Goal: Find specific page/section: Find specific page/section

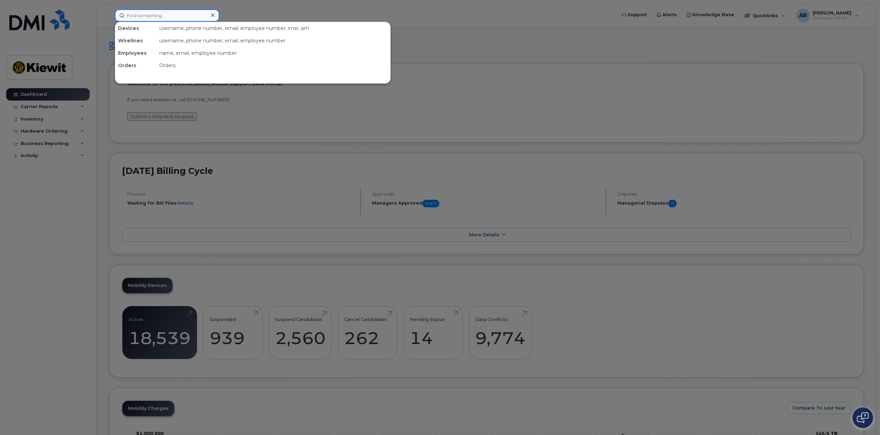
click at [145, 18] on input at bounding box center [167, 15] width 104 height 12
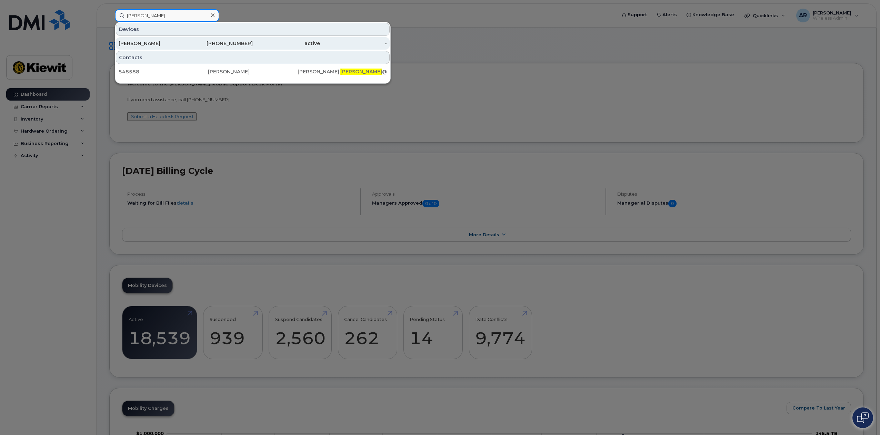
type input "[PERSON_NAME]"
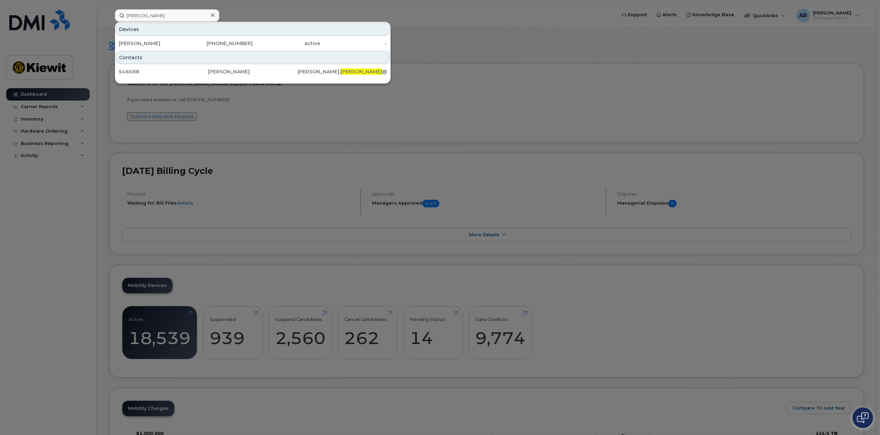
drag, startPoint x: 151, startPoint y: 41, endPoint x: 305, endPoint y: 24, distance: 155.0
click at [151, 41] on div "[PERSON_NAME]" at bounding box center [152, 43] width 67 height 7
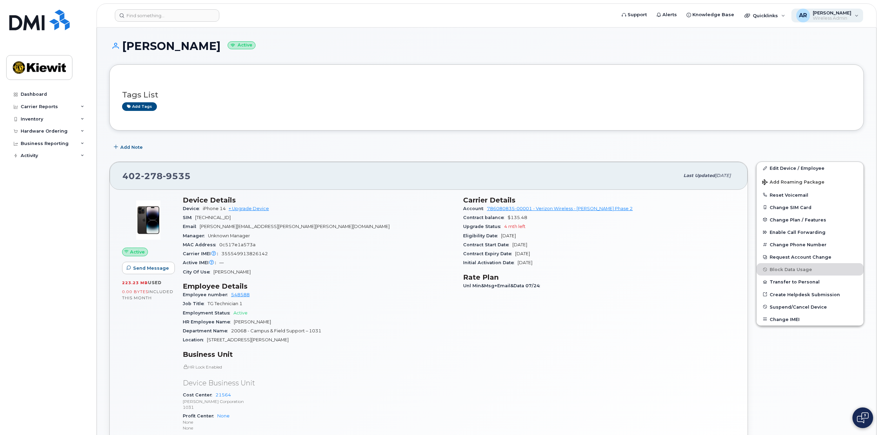
click at [842, 20] on span "Wireless Admin" at bounding box center [832, 19] width 39 height 6
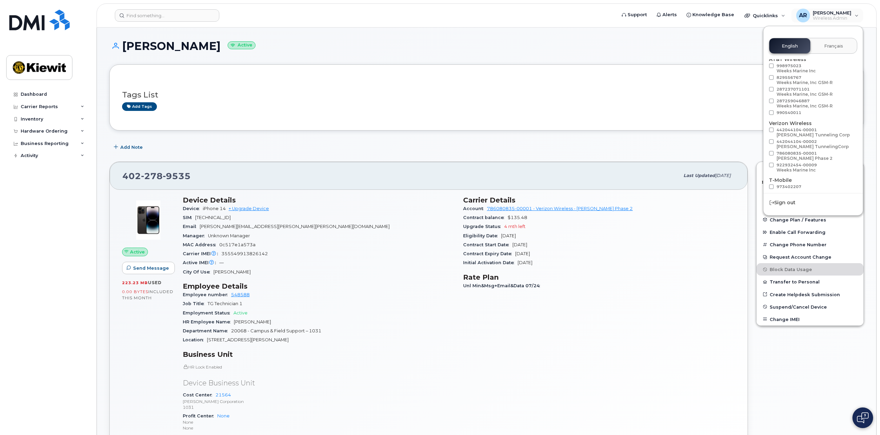
scroll to position [39, 0]
click at [807, 186] on span "Load more" at bounding box center [812, 184] width 25 height 7
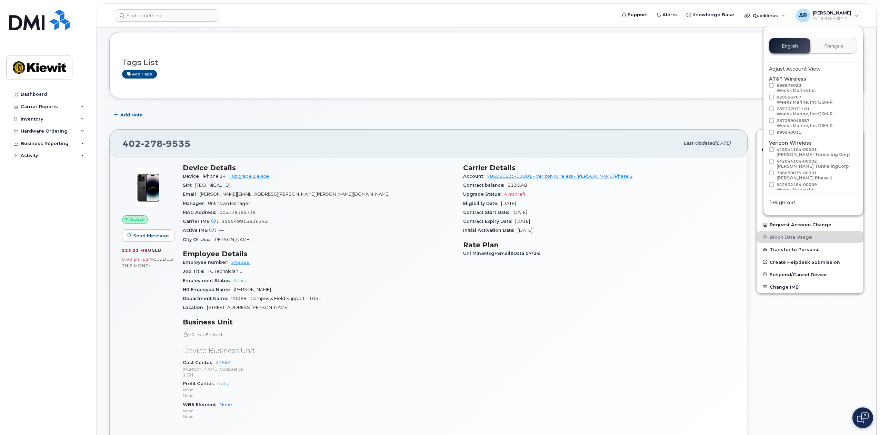
scroll to position [0, 0]
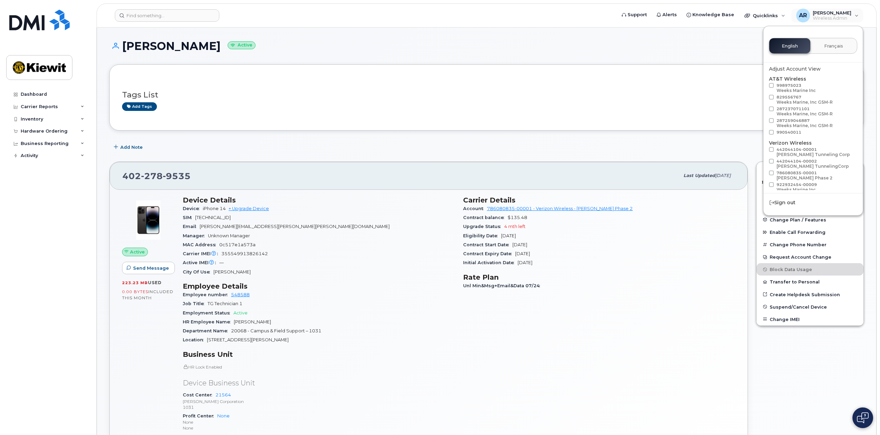
drag, startPoint x: 361, startPoint y: 49, endPoint x: 331, endPoint y: 49, distance: 29.6
click at [360, 49] on h1 "AMANDA JONES Active" at bounding box center [486, 46] width 754 height 12
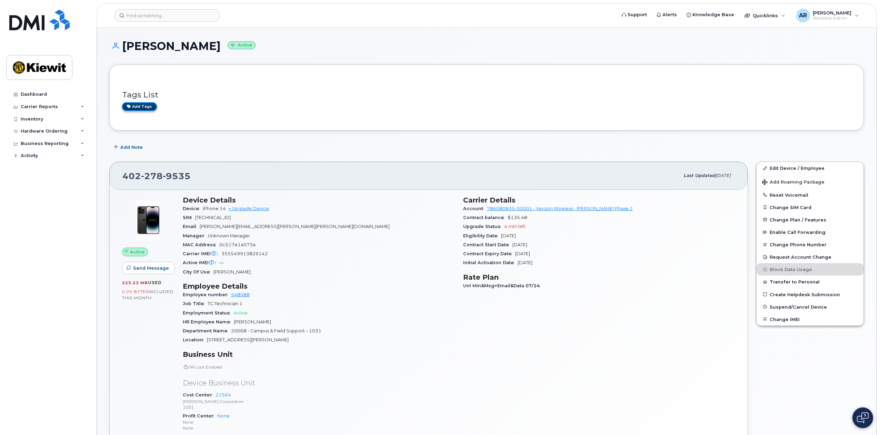
click at [127, 109] on link "Add tags" at bounding box center [139, 106] width 35 height 9
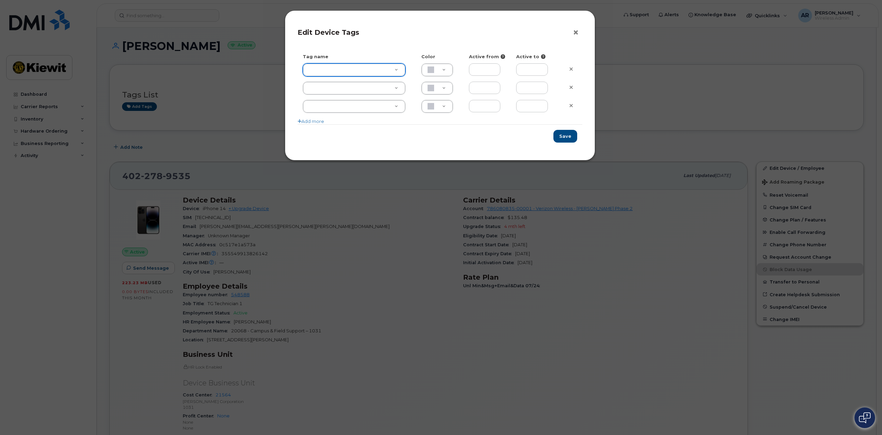
click at [575, 34] on button "×" at bounding box center [578, 33] width 10 height 10
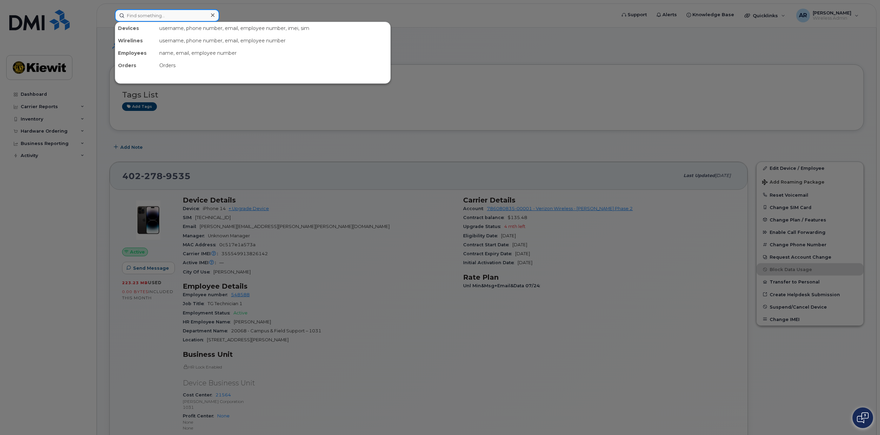
click at [166, 16] on input at bounding box center [167, 15] width 104 height 12
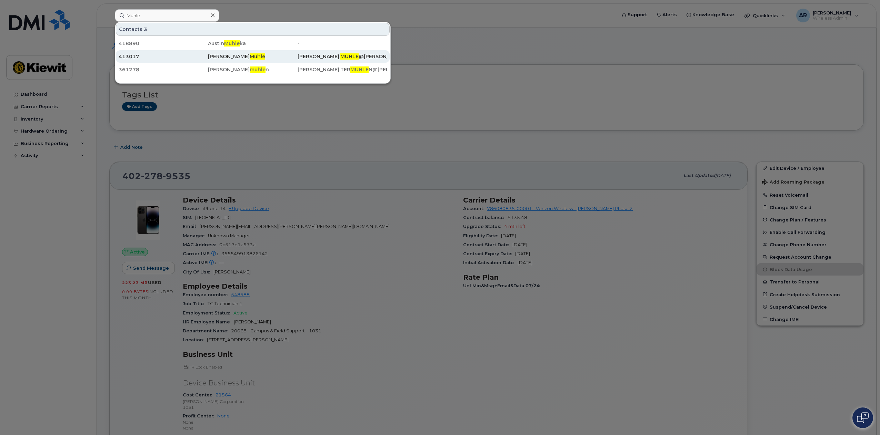
click at [161, 57] on div "413017" at bounding box center [163, 56] width 89 height 7
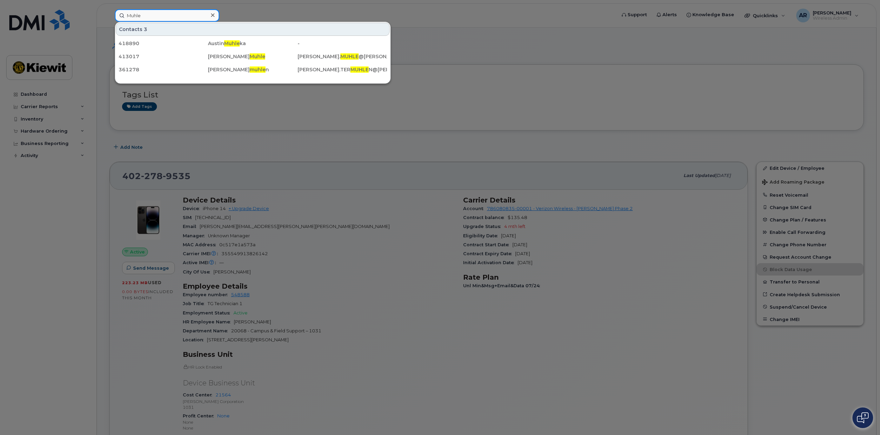
click at [154, 14] on input "Muhle" at bounding box center [167, 15] width 104 height 12
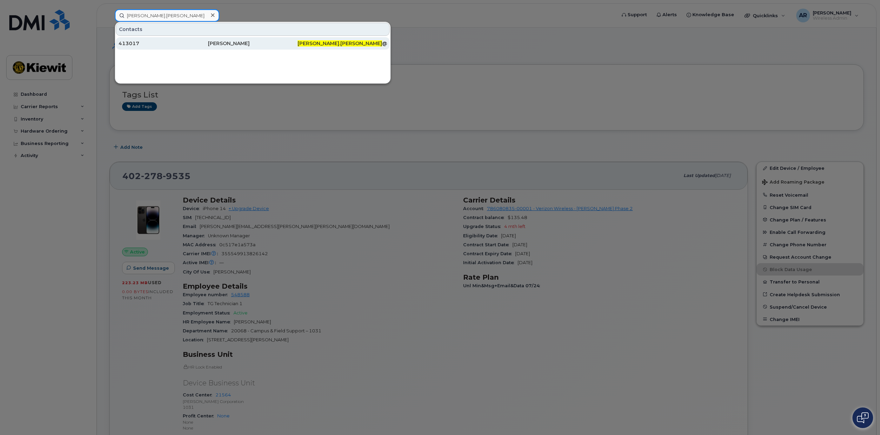
type input "Jason.Muhle"
click at [184, 40] on div "413017" at bounding box center [163, 43] width 89 height 12
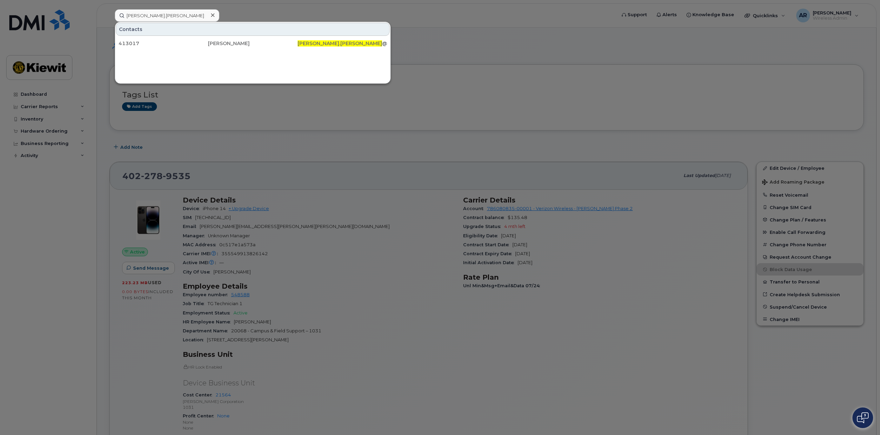
click at [34, 46] on div at bounding box center [440, 217] width 880 height 435
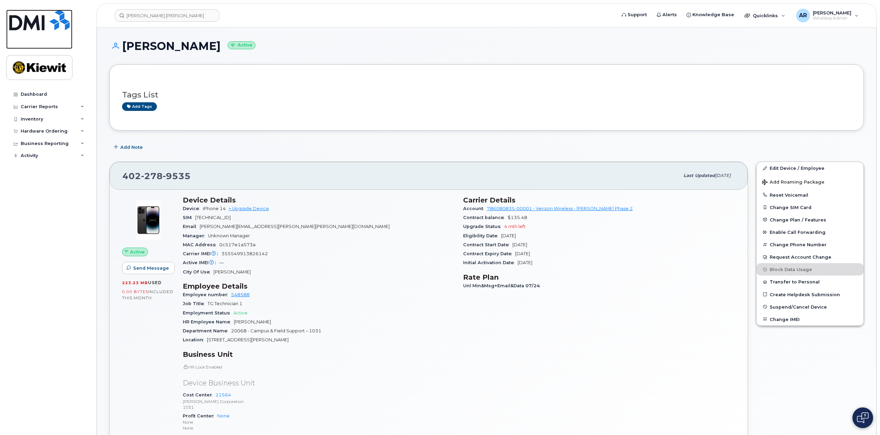
click at [29, 26] on img at bounding box center [39, 20] width 60 height 21
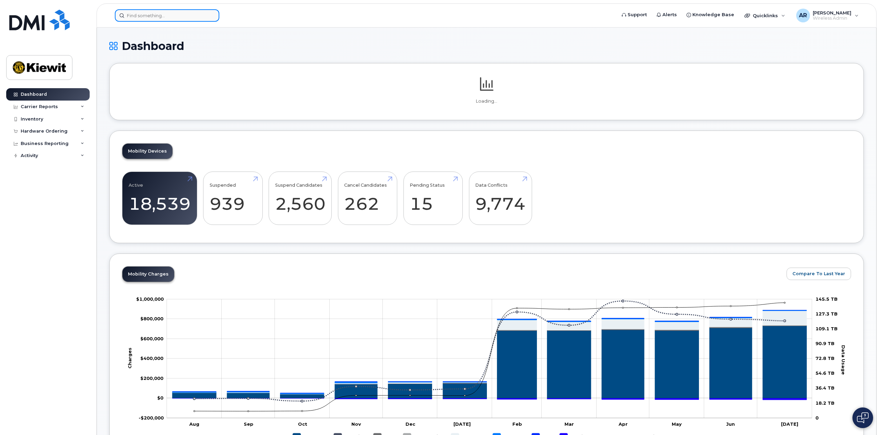
click at [157, 14] on input at bounding box center [167, 15] width 104 height 12
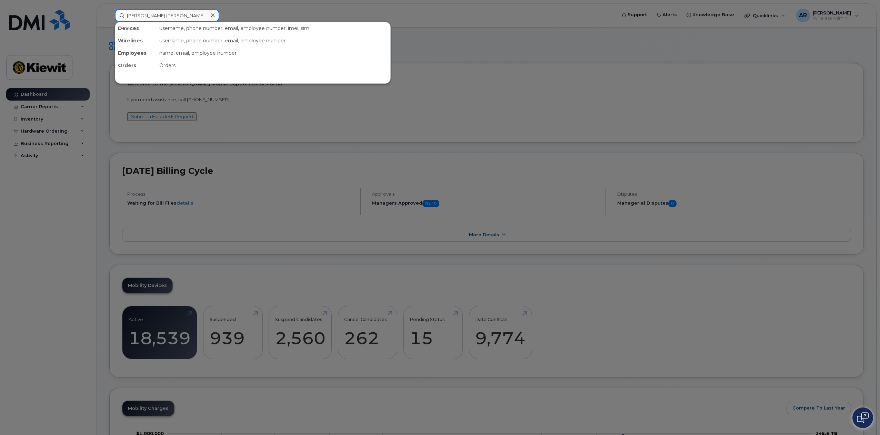
type input "Jason.Muhle"
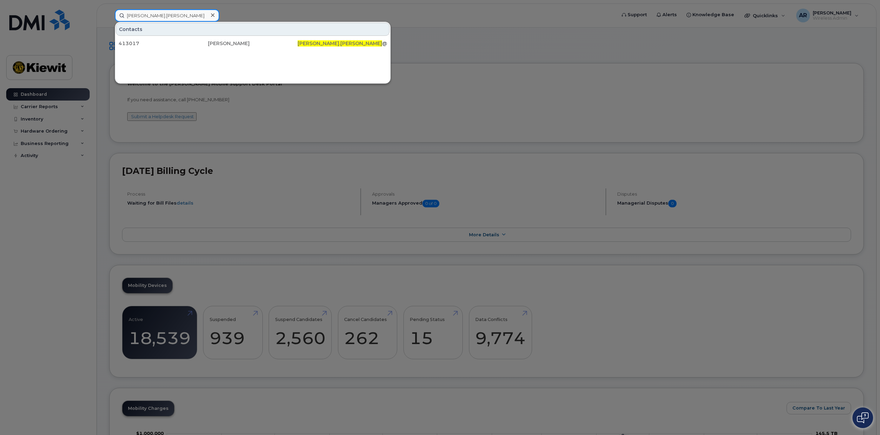
click at [162, 17] on input "Jason.Muhle" at bounding box center [167, 15] width 104 height 12
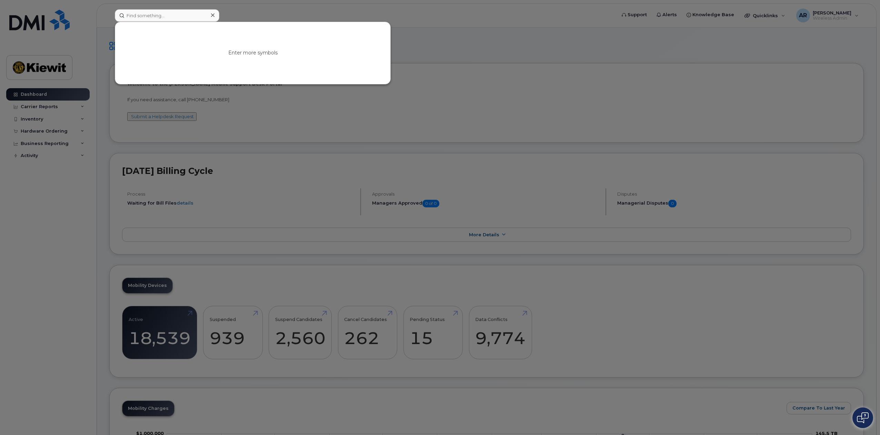
click at [233, 10] on div at bounding box center [440, 217] width 880 height 435
